Goal: Task Accomplishment & Management: Complete application form

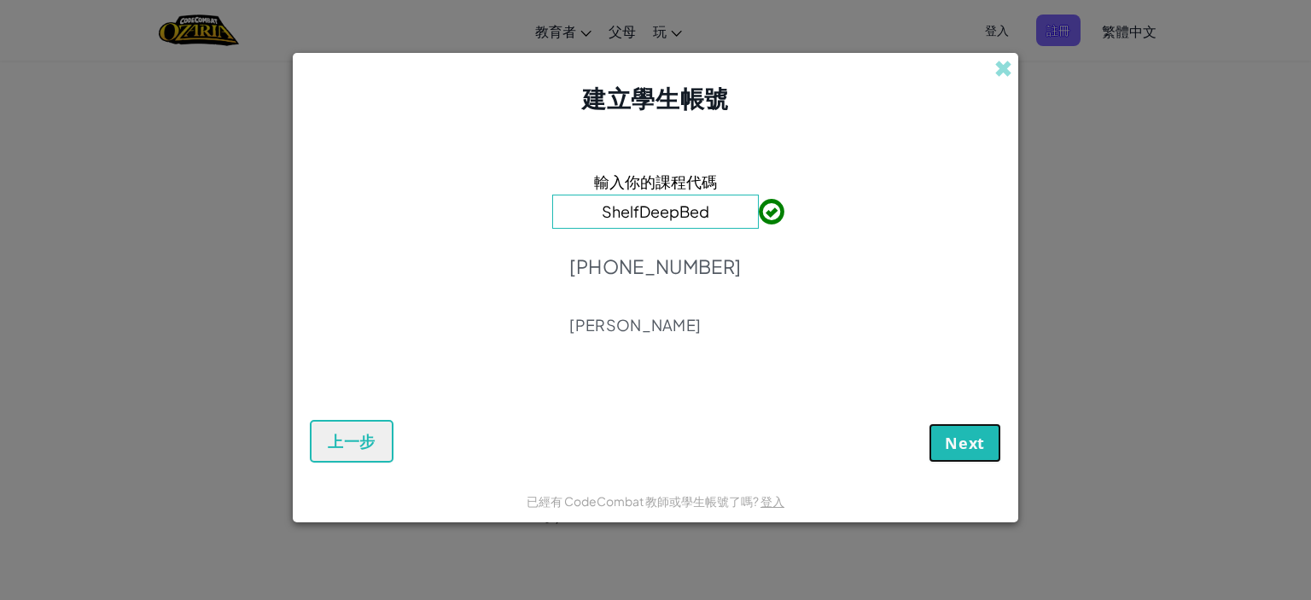
click at [947, 450] on span "Next" at bounding box center [965, 443] width 40 height 20
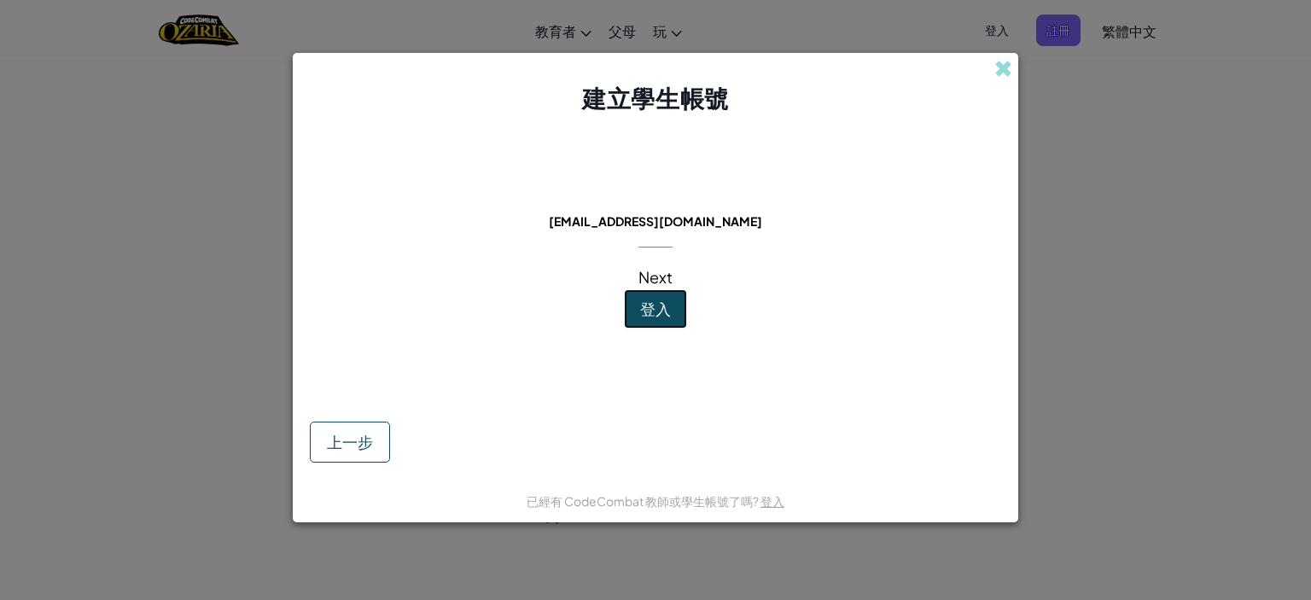
click at [637, 315] on button "登入" at bounding box center [655, 308] width 63 height 39
